Goal: Find specific page/section: Find specific page/section

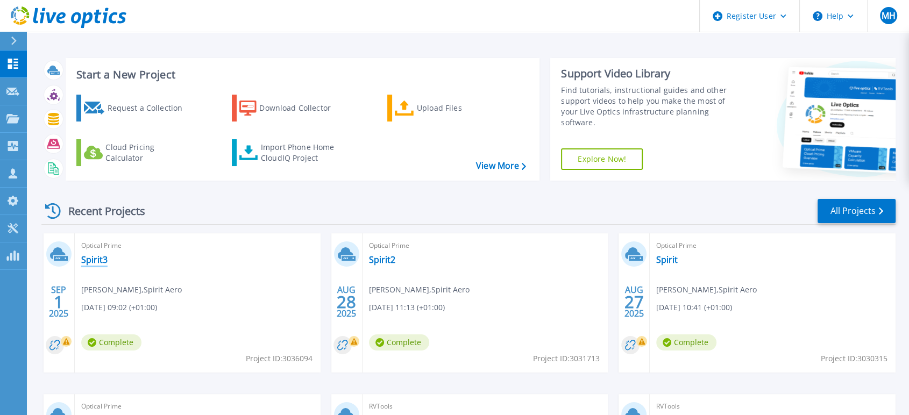
click at [92, 261] on link "Spirit3" at bounding box center [94, 259] width 26 height 11
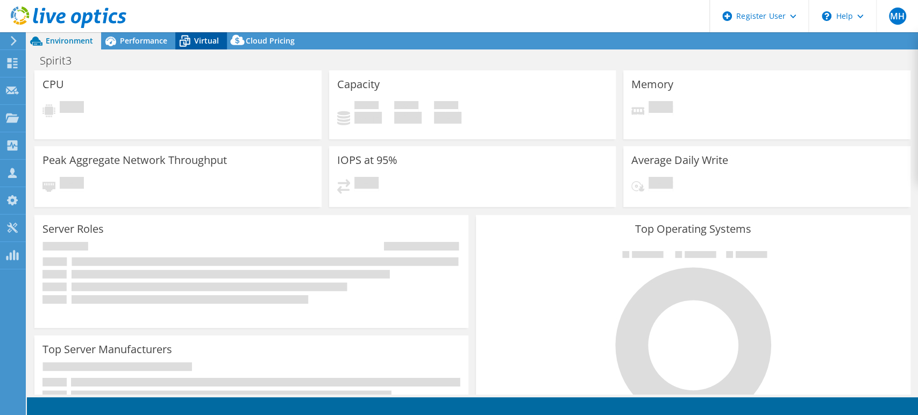
select select "USD"
click at [202, 46] on span "Virtual" at bounding box center [206, 40] width 25 height 10
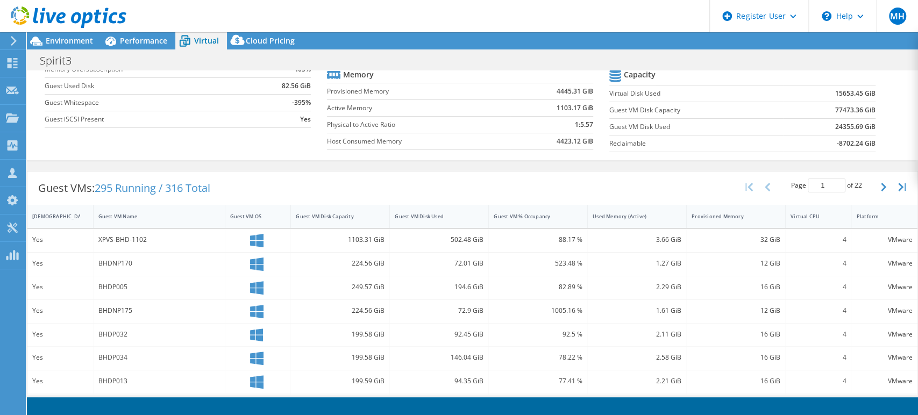
scroll to position [6, 0]
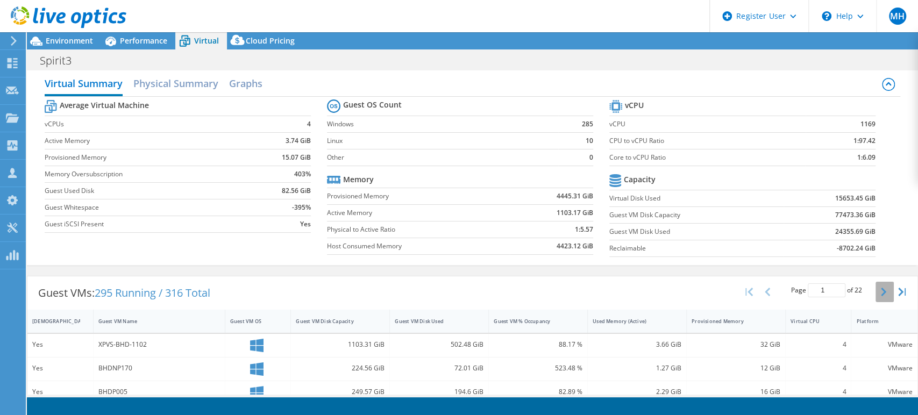
click at [881, 291] on icon "button" at bounding box center [883, 292] width 5 height 9
type input "2"
drag, startPoint x: 73, startPoint y: 37, endPoint x: 95, endPoint y: 26, distance: 23.8
click at [73, 37] on span "Environment" at bounding box center [69, 40] width 47 height 10
